Goal: Information Seeking & Learning: Learn about a topic

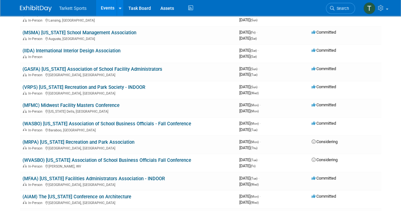
scroll to position [634, 0]
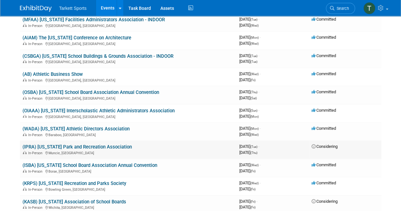
click at [100, 148] on link "(IPRA) [US_STATE] Park and Recreation Association" at bounding box center [76, 147] width 109 height 6
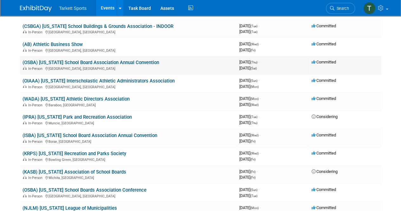
scroll to position [697, 0]
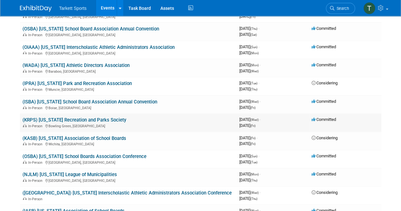
click at [95, 118] on link "(KRPS) [US_STATE] Recreation and Parks Society" at bounding box center [74, 120] width 104 height 6
click at [96, 119] on link "(KRPS) [US_STATE] Recreation and Parks Society" at bounding box center [74, 120] width 104 height 6
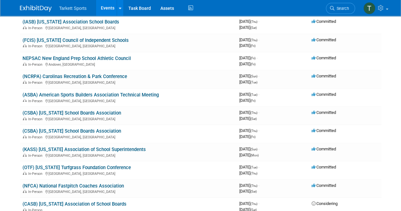
scroll to position [950, 0]
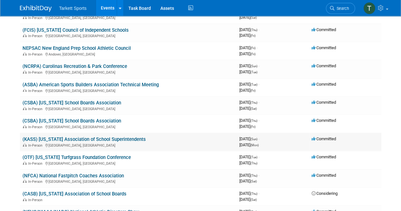
click at [115, 141] on link "(KASS) [US_STATE] Association of School Superintendents" at bounding box center [83, 139] width 123 height 6
click at [85, 158] on link "(OTF) [US_STATE] Turfgrass Foundation Conference" at bounding box center [76, 157] width 108 height 6
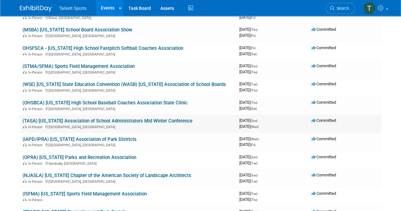
scroll to position [1299, 0]
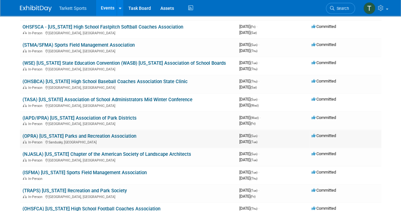
click at [96, 141] on div "In-Person Sandusky, OH" at bounding box center [128, 141] width 212 height 5
click at [96, 136] on link "(OPRA) [US_STATE] Parks and Recreation Association" at bounding box center [79, 136] width 114 height 6
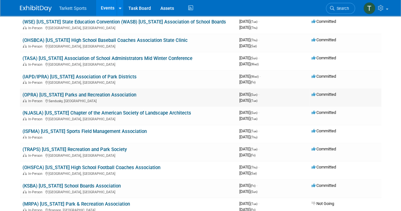
scroll to position [1362, 0]
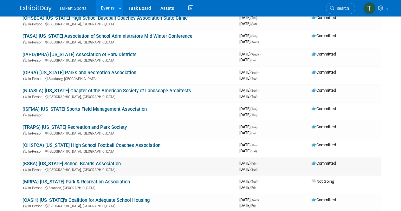
click at [105, 165] on link "(KSBA) [US_STATE] School Boards Association" at bounding box center [71, 164] width 98 height 6
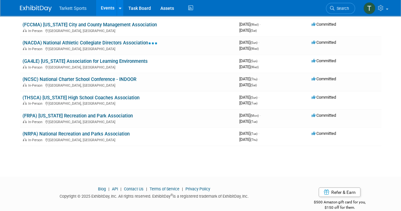
scroll to position [1899, 0]
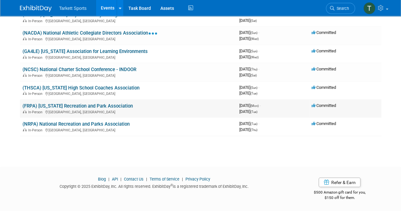
click at [87, 106] on link "(FRPA) [US_STATE] Recreation and Park Association" at bounding box center [77, 106] width 110 height 6
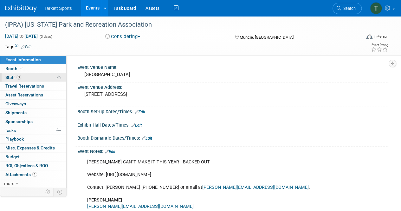
click at [13, 75] on span "Staff 3" at bounding box center [13, 77] width 16 height 5
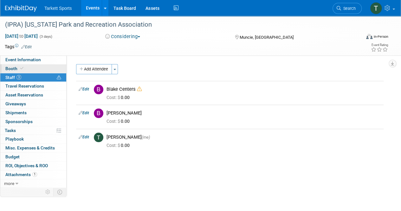
click at [14, 67] on span "Booth" at bounding box center [14, 68] width 19 height 5
select select "FieldTurf, Indoor, Tarkett Sports Construction"
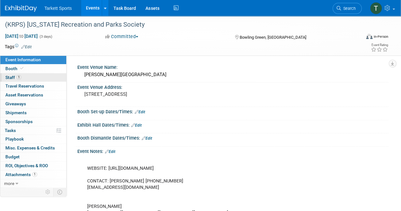
click at [17, 76] on span "1" at bounding box center [18, 77] width 5 height 5
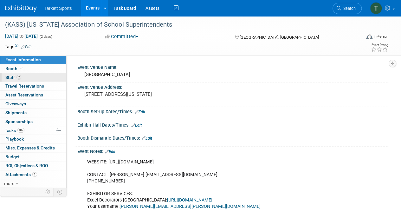
click at [13, 75] on span "Staff 2" at bounding box center [13, 77] width 16 height 5
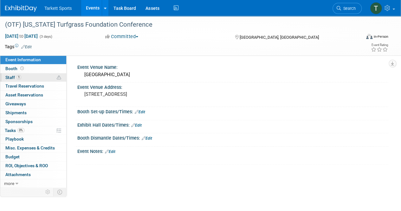
click at [19, 75] on span "1" at bounding box center [18, 77] width 5 height 5
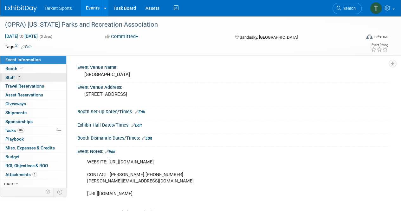
click at [14, 76] on span "Staff 2" at bounding box center [13, 77] width 16 height 5
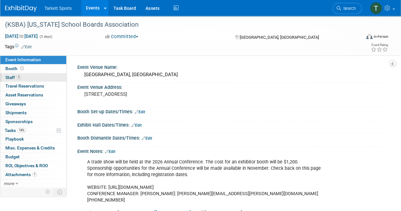
click at [15, 75] on span "Staff 1" at bounding box center [13, 77] width 16 height 5
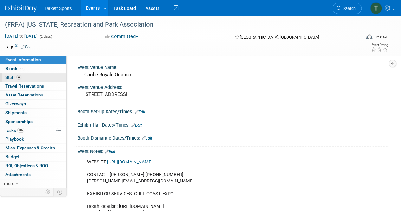
click at [15, 75] on span "Staff 4" at bounding box center [13, 77] width 16 height 5
